Goal: Navigation & Orientation: Understand site structure

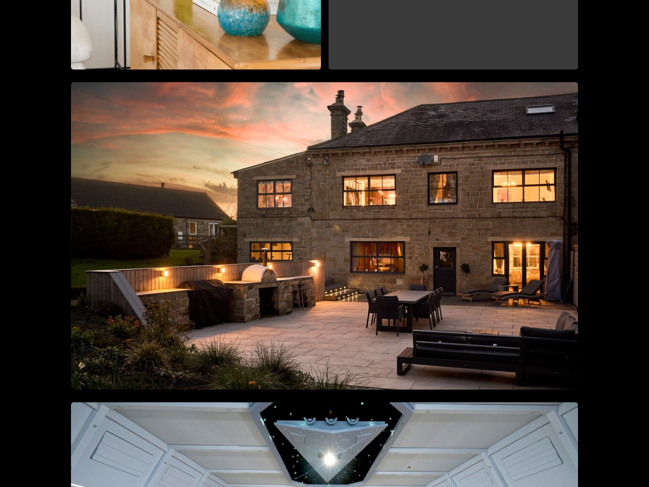
scroll to position [0, 4454]
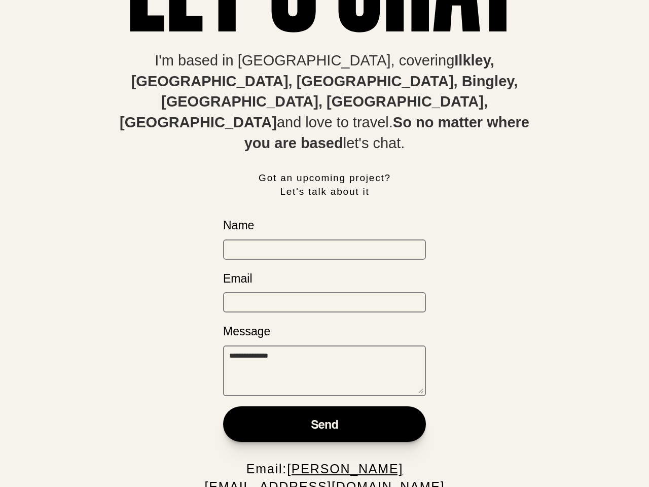
scroll to position [2009, 0]
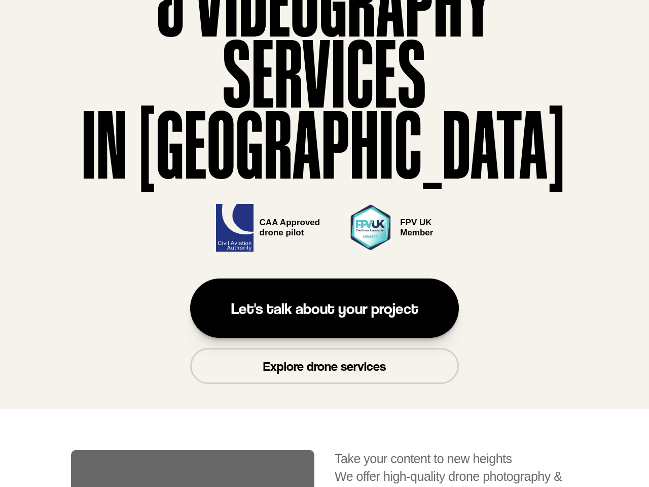
scroll to position [0, 3087]
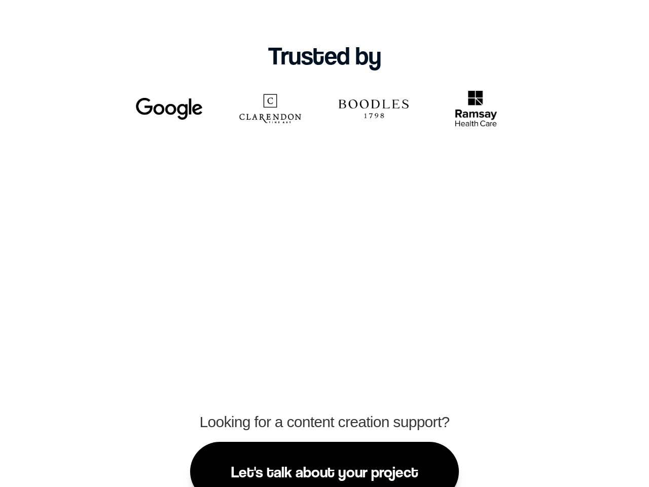
scroll to position [6088, 0]
